Goal: Transaction & Acquisition: Purchase product/service

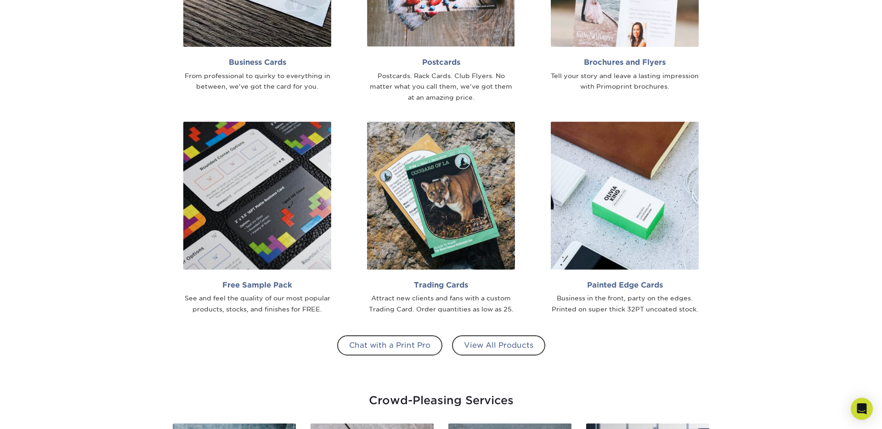
scroll to position [802, 0]
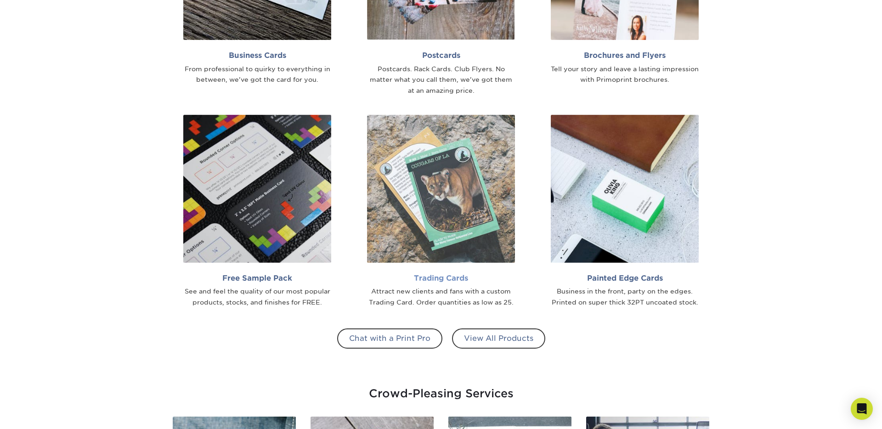
click at [437, 177] on img at bounding box center [441, 189] width 148 height 148
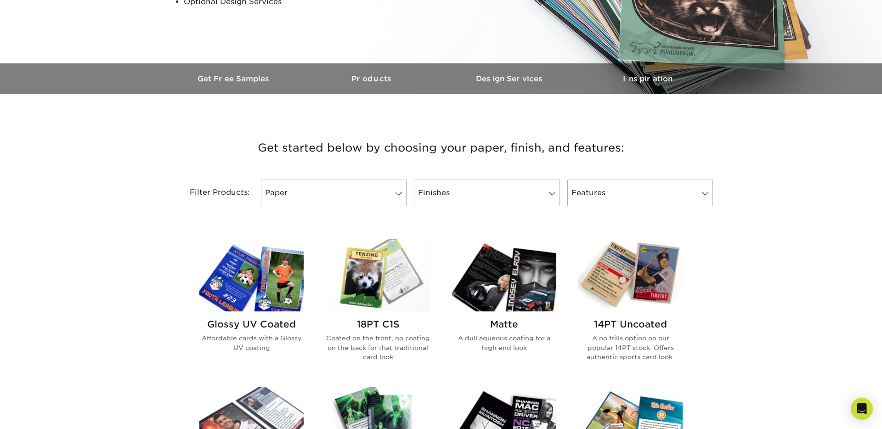
scroll to position [227, 0]
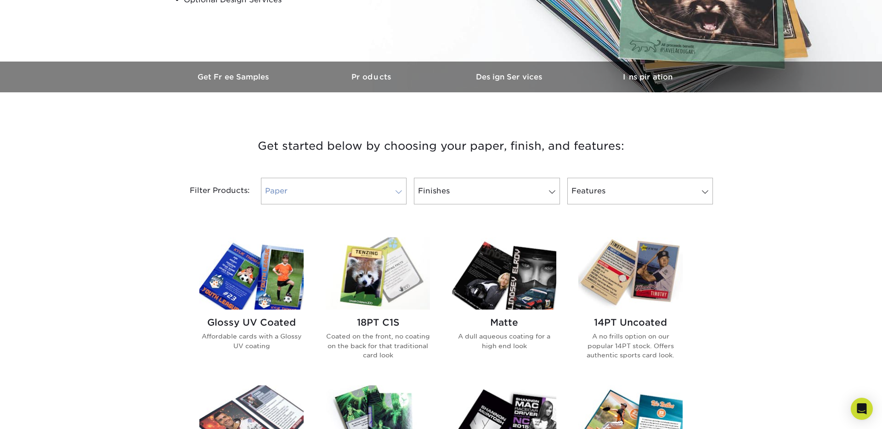
click at [392, 190] on span at bounding box center [398, 191] width 13 height 7
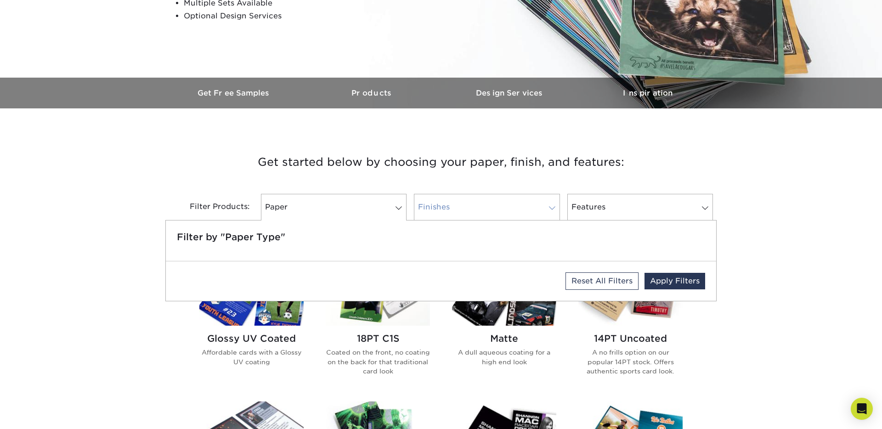
click at [461, 213] on link "Finishes" at bounding box center [487, 207] width 146 height 27
click at [274, 167] on h3 "Get started below by choosing your paper, finish, and features:" at bounding box center [441, 161] width 538 height 41
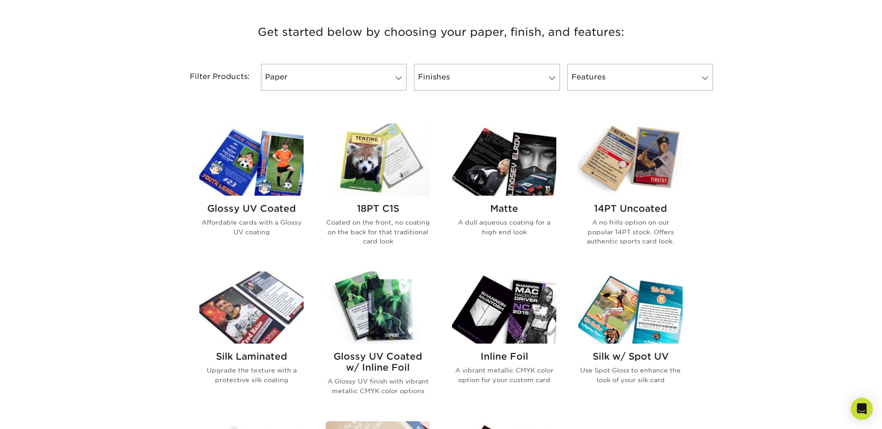
scroll to position [340, 0]
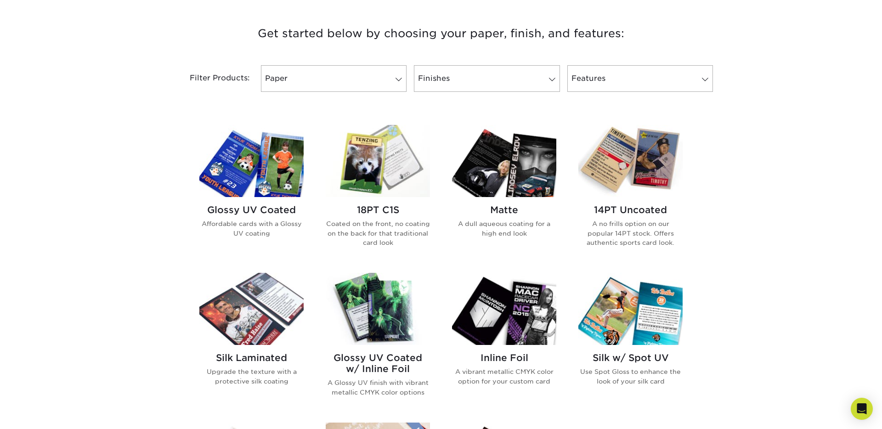
click at [266, 193] on img at bounding box center [251, 161] width 104 height 72
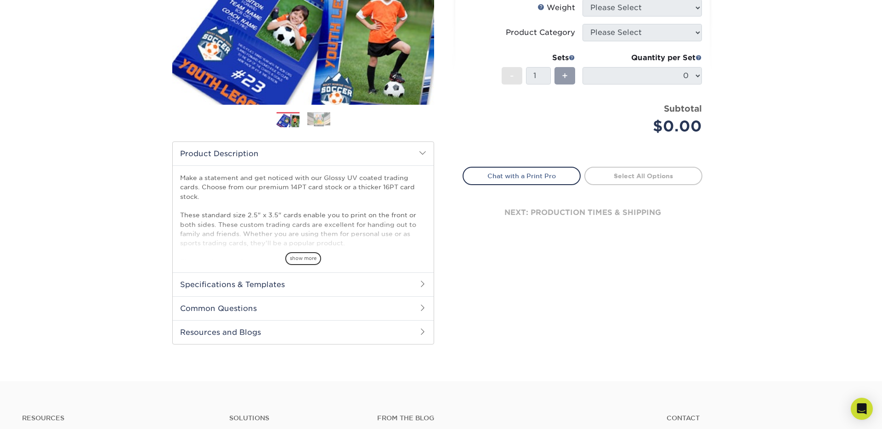
scroll to position [175, 0]
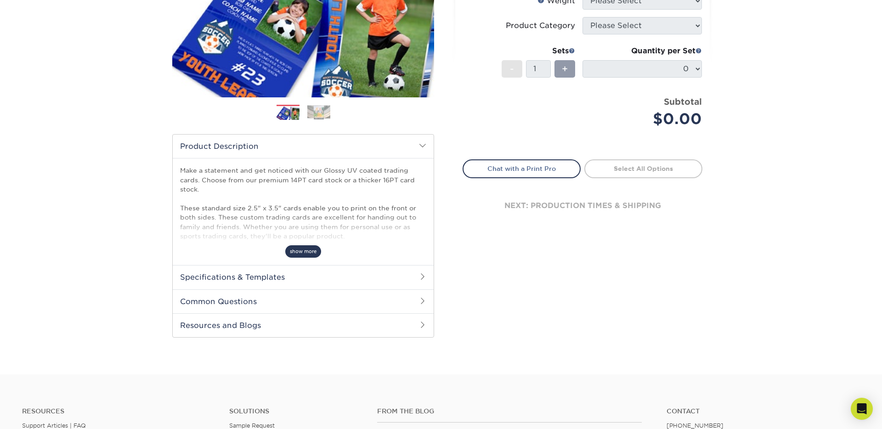
click at [307, 248] on span "show more" at bounding box center [303, 251] width 36 height 12
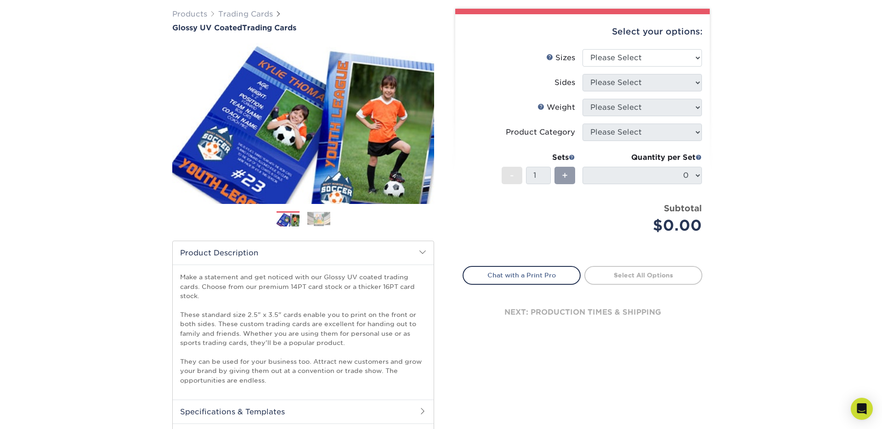
scroll to position [0, 0]
